Goal: Navigation & Orientation: Find specific page/section

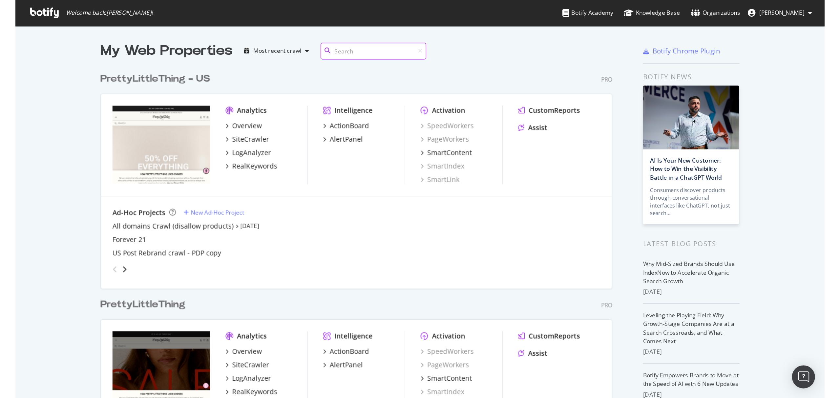
scroll to position [392, 827]
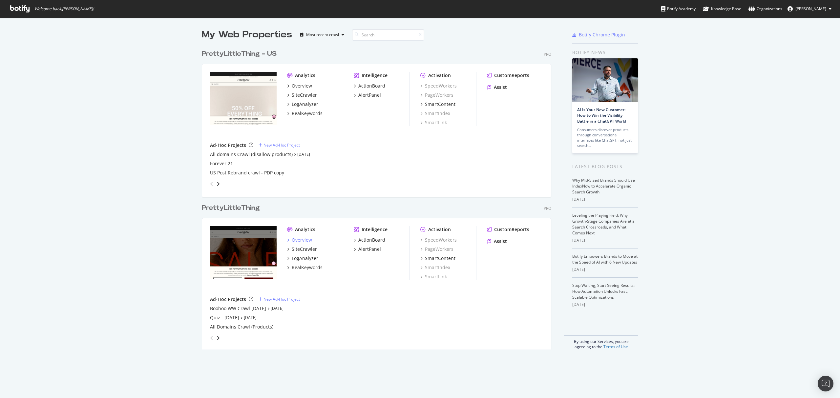
click at [295, 241] on div "Overview" at bounding box center [302, 240] width 20 height 7
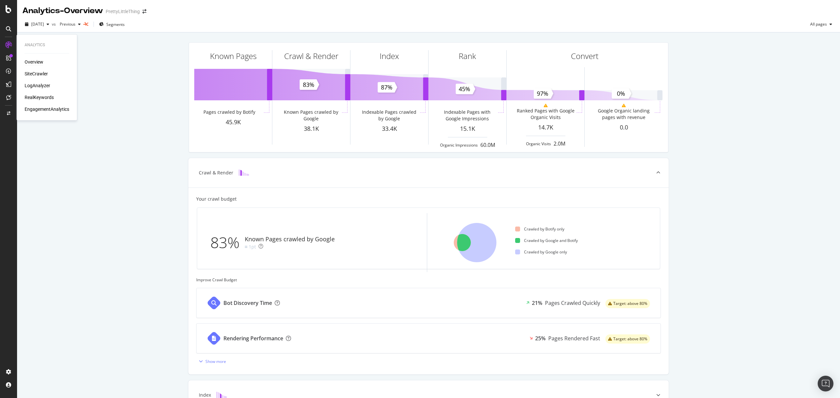
click at [29, 61] on div "Overview" at bounding box center [34, 62] width 19 height 7
click at [44, 73] on div "SiteCrawler" at bounding box center [36, 74] width 23 height 7
